Goal: Transaction & Acquisition: Purchase product/service

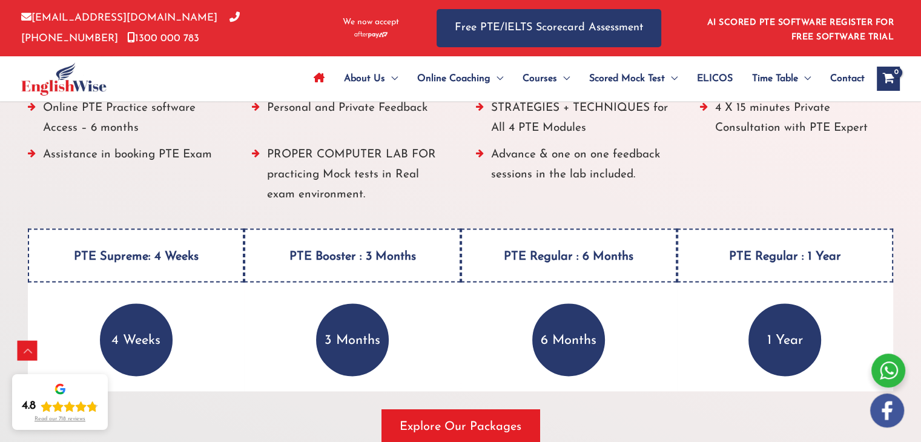
scroll to position [1568, 0]
click at [429, 265] on h4 "PTE Booster : 3 Months" at bounding box center [352, 255] width 216 height 54
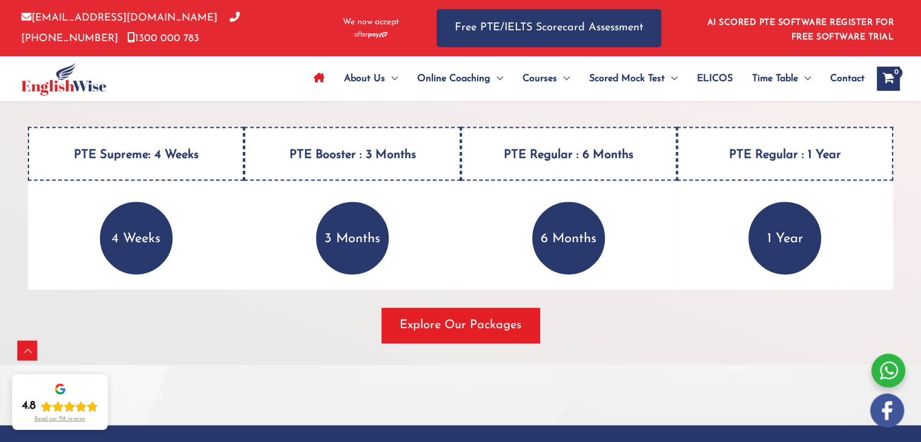
scroll to position [1674, 0]
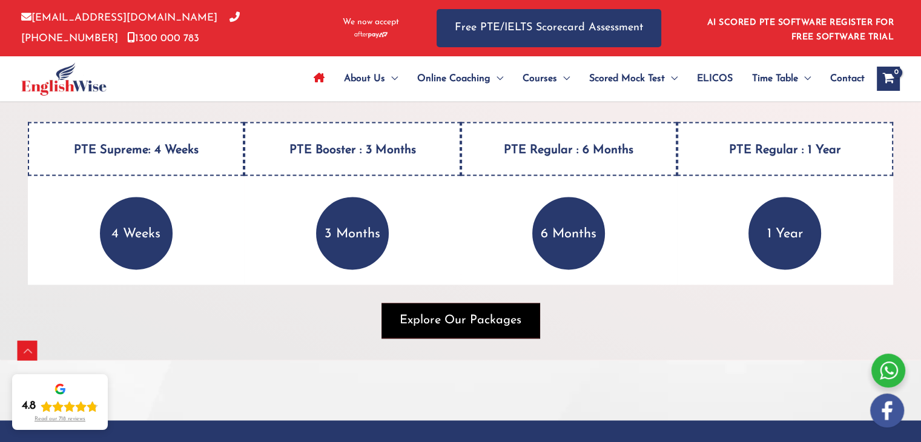
click at [450, 314] on span "Explore Our Packages" at bounding box center [461, 320] width 122 height 17
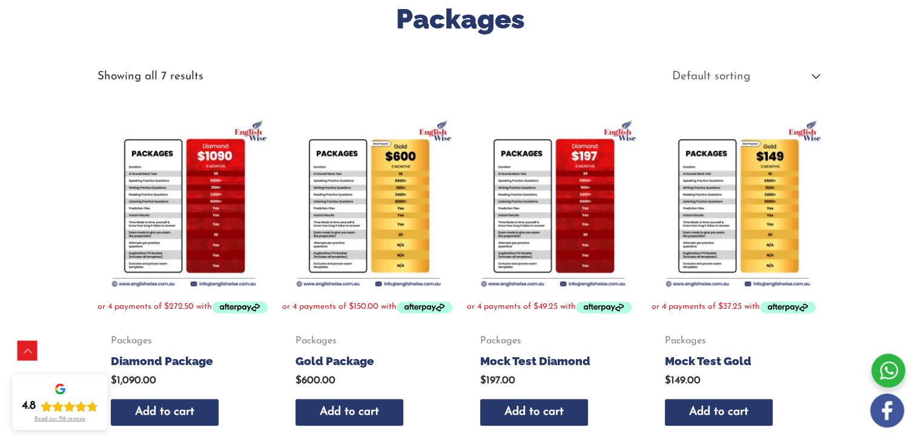
scroll to position [201, 0]
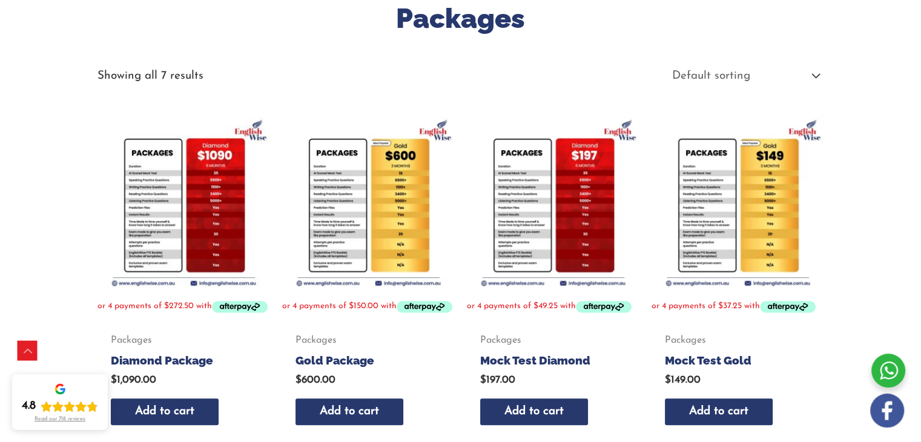
click at [391, 217] on img at bounding box center [368, 202] width 173 height 173
